Goal: Navigation & Orientation: Find specific page/section

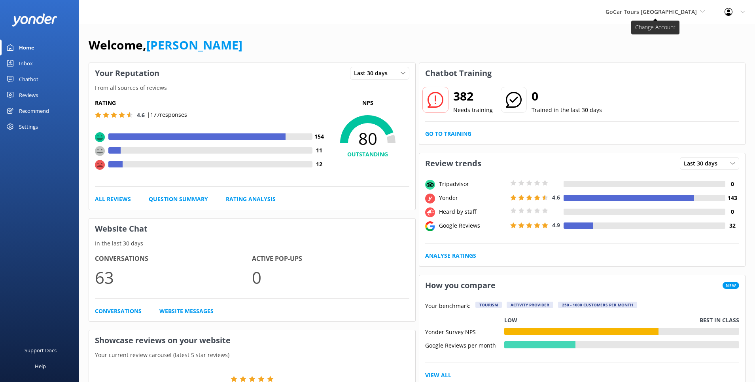
click at [698, 11] on span "GoCar Tours [GEOGRAPHIC_DATA]" at bounding box center [655, 12] width 99 height 9
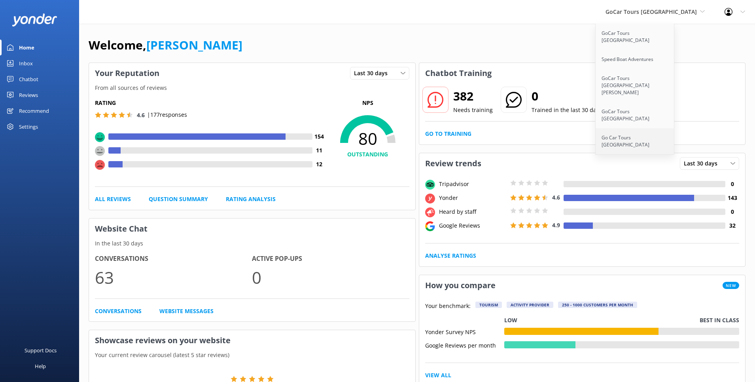
click at [649, 128] on link "Go Car Tours [GEOGRAPHIC_DATA]" at bounding box center [635, 141] width 79 height 26
